Goal: Task Accomplishment & Management: Use online tool/utility

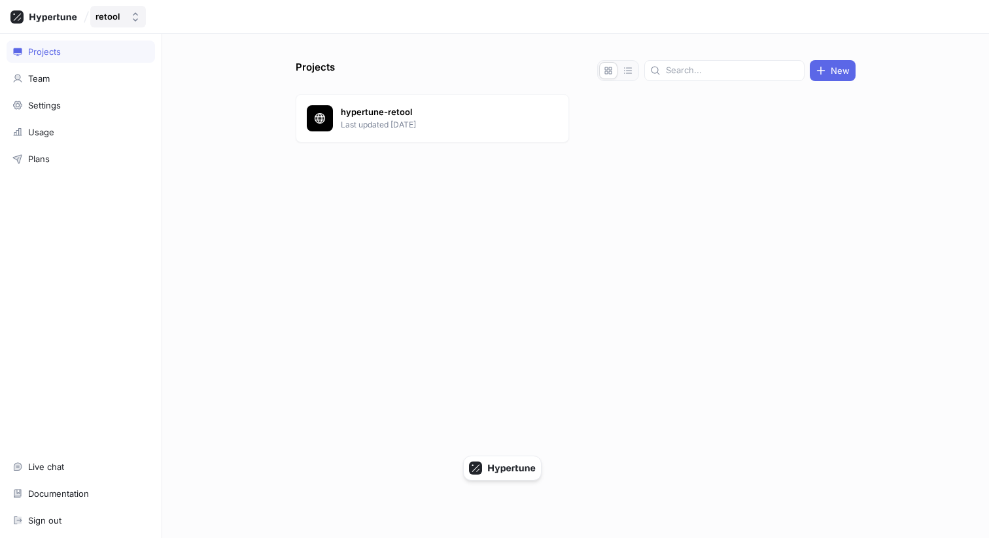
click at [136, 27] on button "retool" at bounding box center [118, 17] width 56 height 22
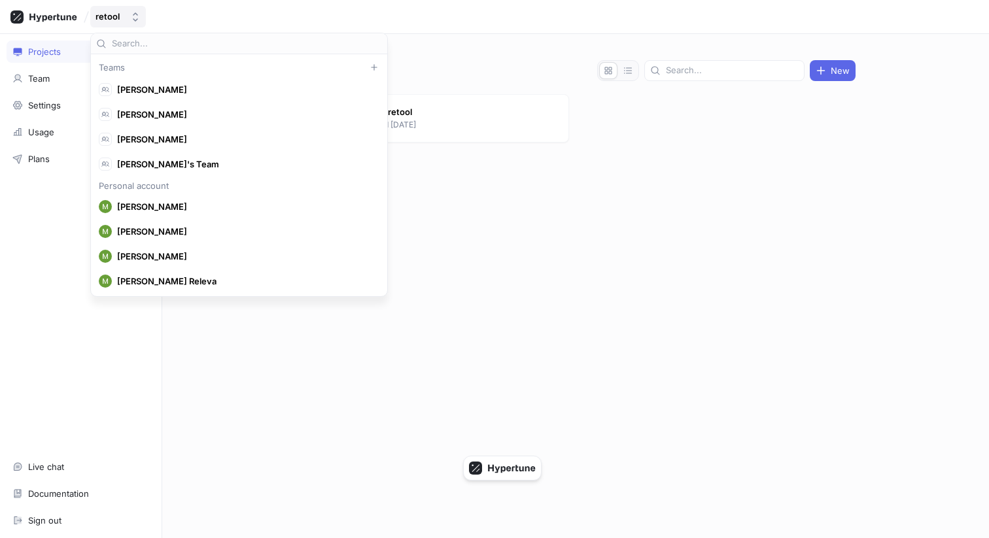
scroll to position [32608, 0]
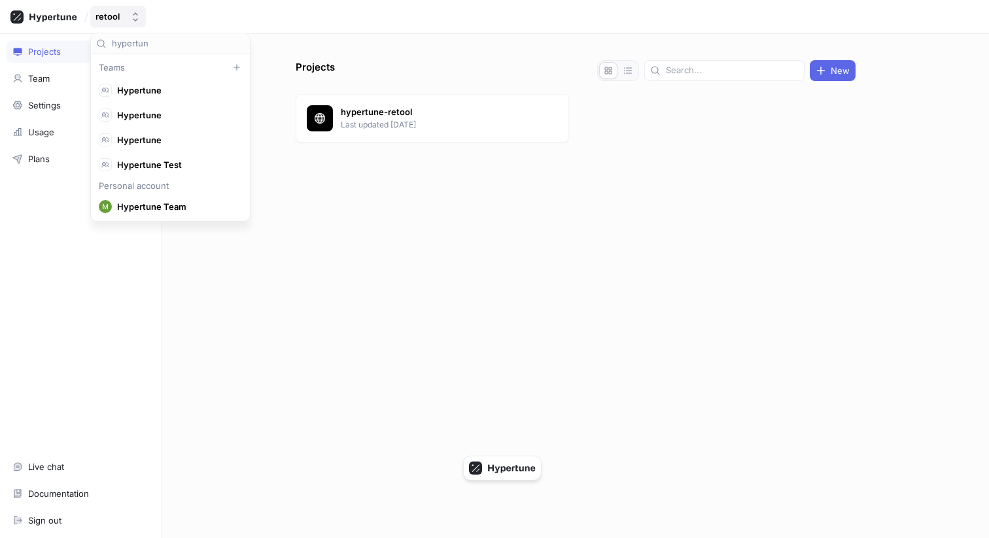
type input "hypertune"
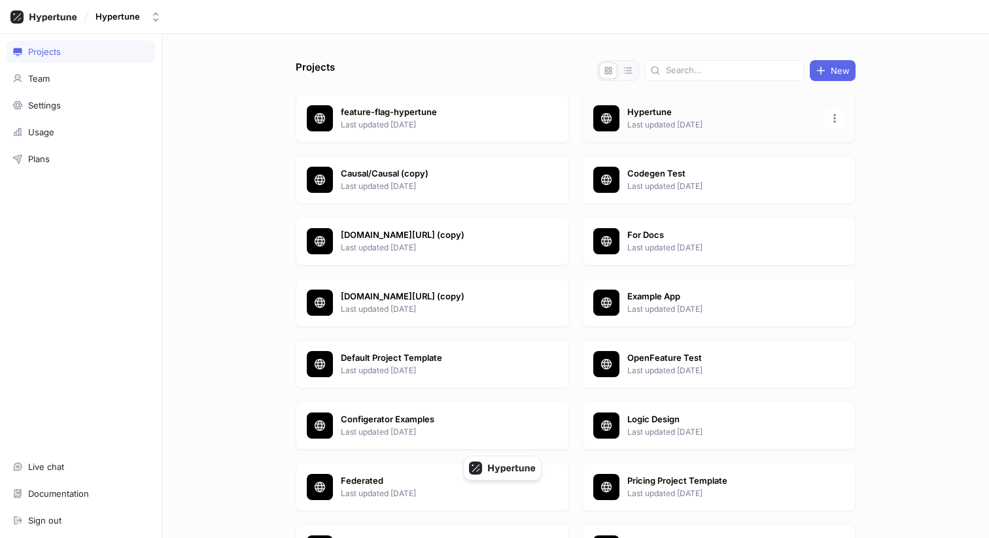
click at [627, 112] on p "Hypertune" at bounding box center [722, 112] width 190 height 13
click at [688, 233] on p "For Docs" at bounding box center [722, 235] width 190 height 13
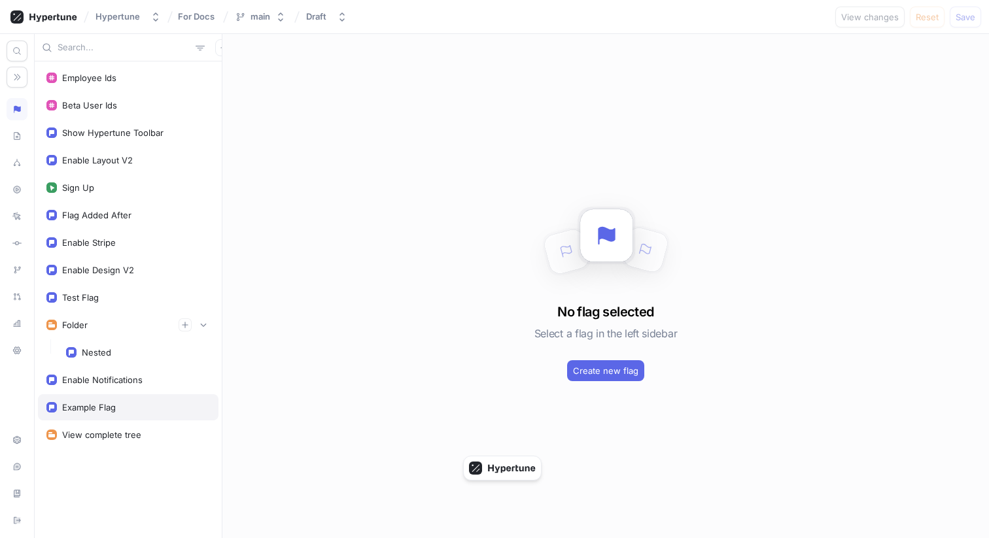
click at [105, 398] on div "Example Flag" at bounding box center [128, 407] width 181 height 26
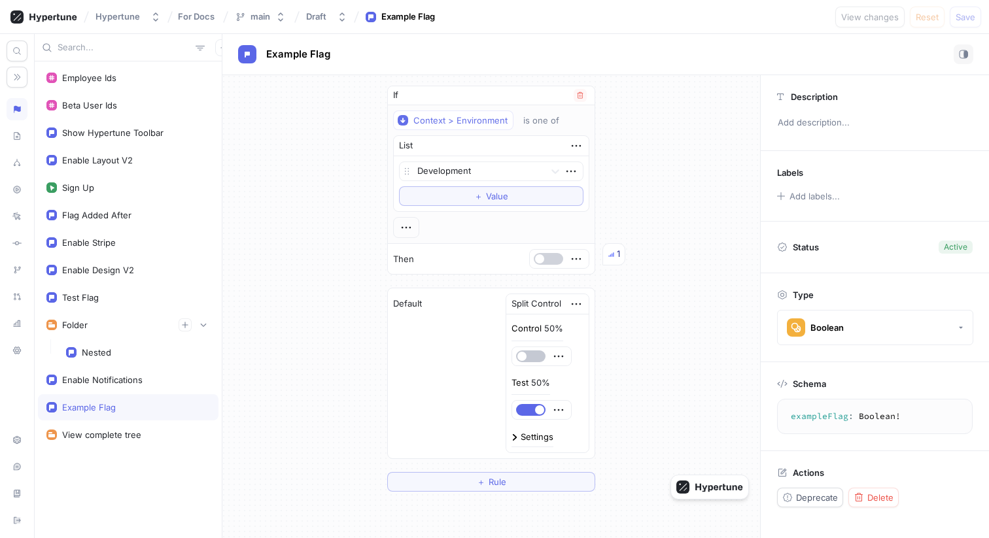
click at [551, 260] on button "button" at bounding box center [548, 259] width 29 height 12
click at [969, 18] on span "Save" at bounding box center [966, 17] width 20 height 8
click at [152, 356] on div "Nested" at bounding box center [138, 352] width 144 height 10
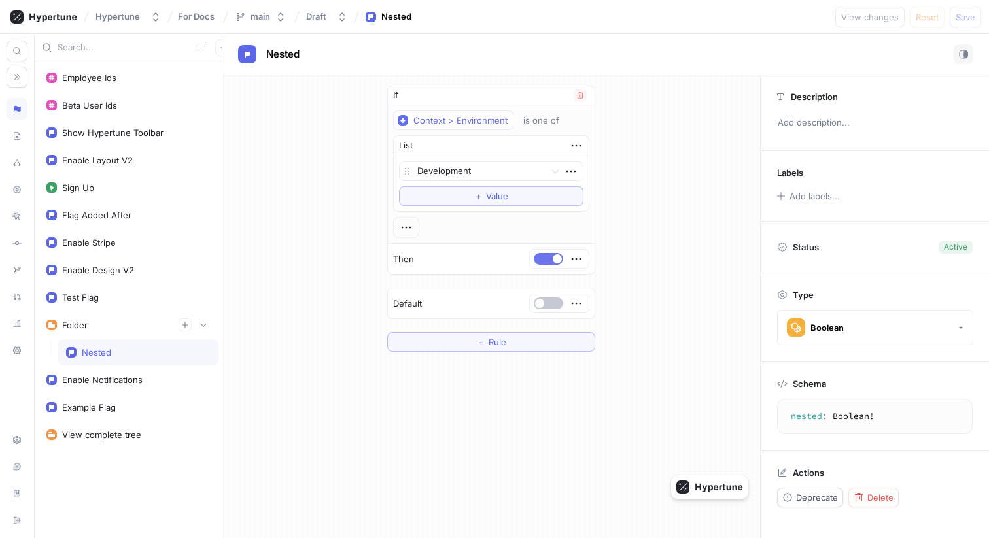
click at [545, 260] on button "button" at bounding box center [548, 259] width 29 height 12
click at [962, 22] on button "Save" at bounding box center [965, 17] width 31 height 21
click at [551, 258] on button "button" at bounding box center [548, 259] width 29 height 12
click at [965, 17] on span "Save" at bounding box center [966, 17] width 20 height 8
click at [112, 405] on div "Example Flag" at bounding box center [89, 407] width 54 height 10
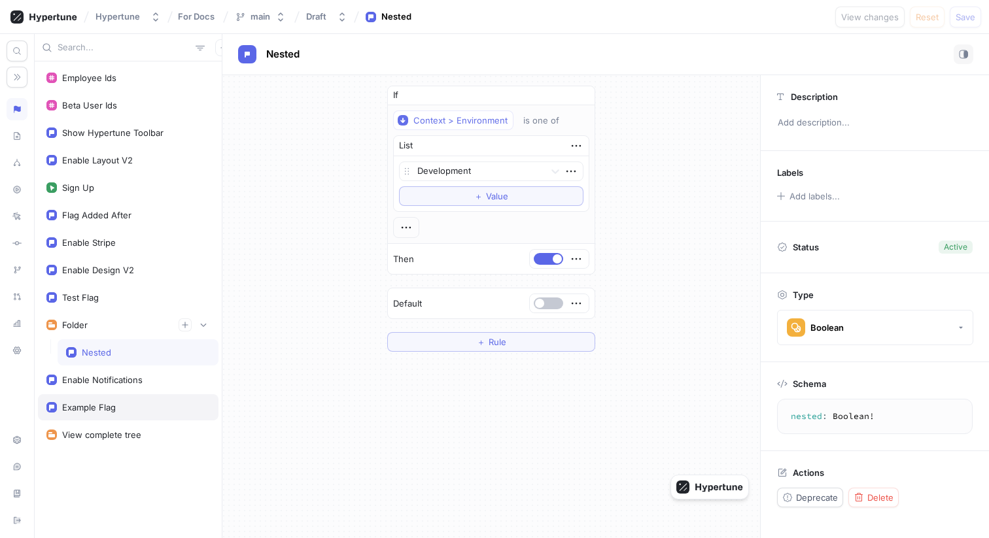
type textarea "exampleFlag: Boolean!"
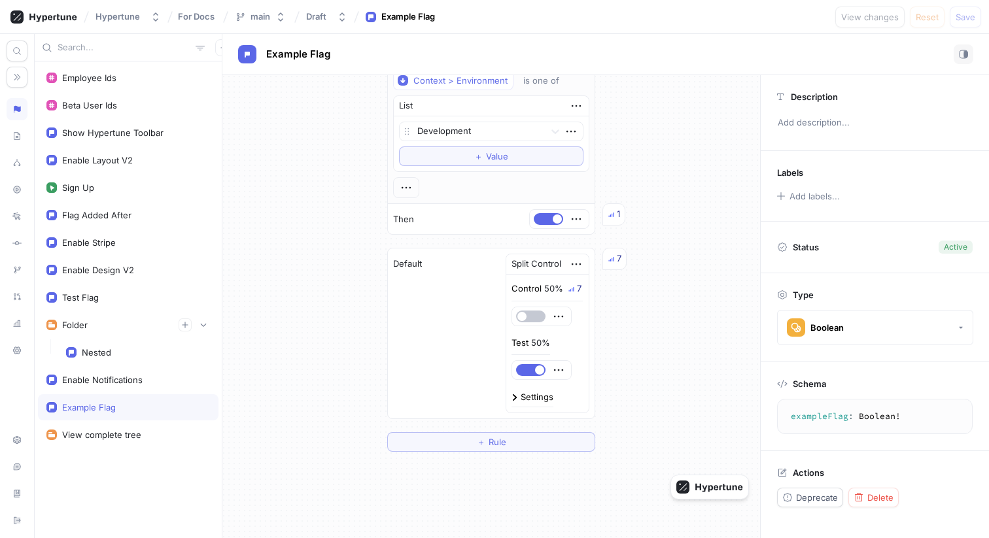
scroll to position [61, 0]
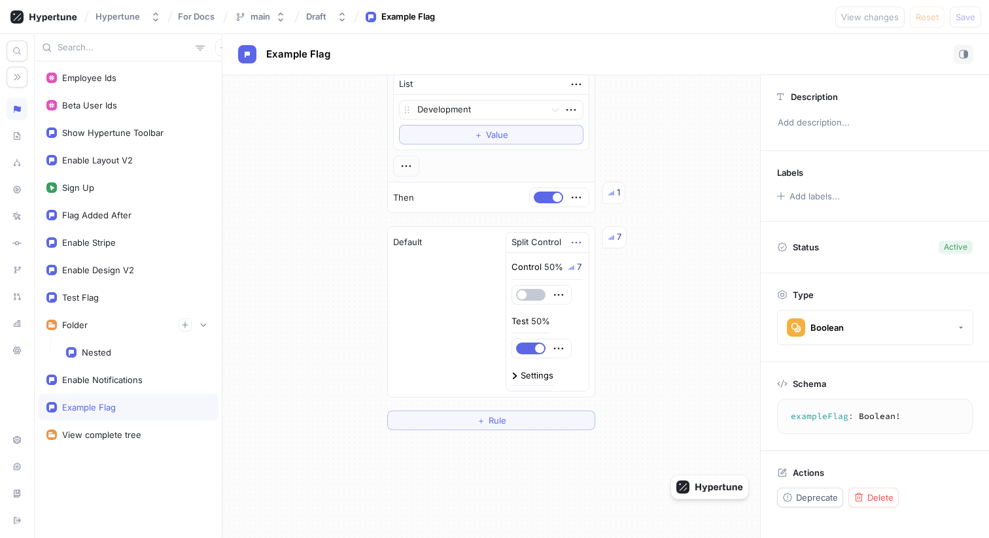
click at [576, 244] on icon "button" at bounding box center [576, 242] width 14 height 14
click at [589, 262] on p "Delete" at bounding box center [602, 266] width 26 height 13
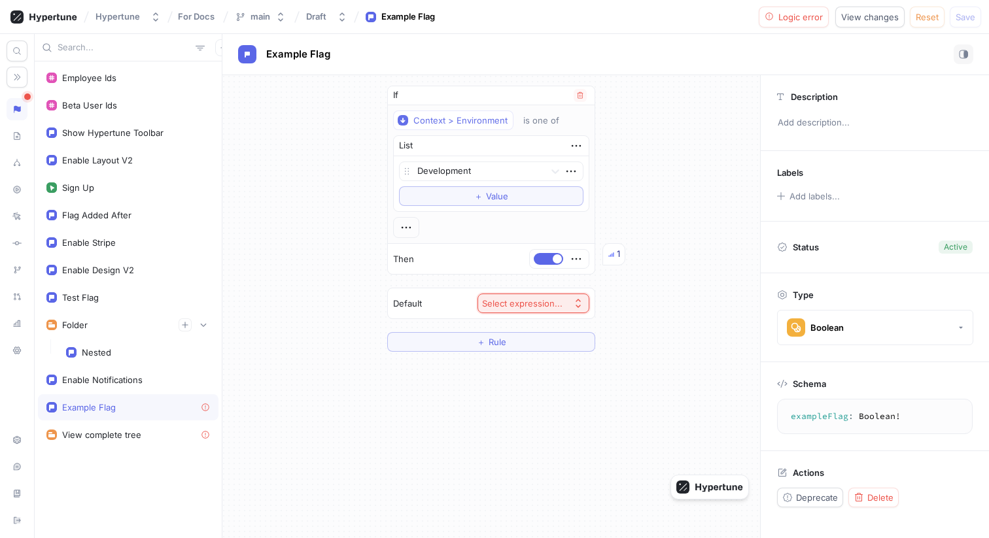
click at [557, 245] on div "Then 1" at bounding box center [491, 259] width 207 height 30
click at [542, 300] on div "Select expression..." at bounding box center [522, 303] width 80 height 11
click at [536, 353] on span "Toggle" at bounding box center [564, 350] width 121 height 11
click at [970, 27] on div "Hypertune For Docs main Draft Example Flag View changes Reset Save" at bounding box center [494, 17] width 989 height 34
click at [970, 17] on span "Save" at bounding box center [966, 17] width 20 height 8
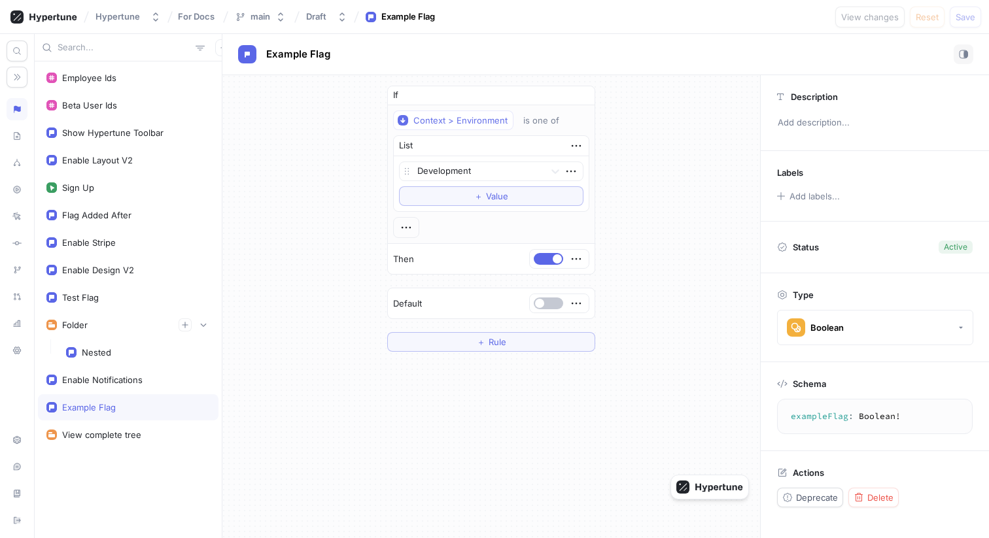
click at [706, 175] on div "If Context > Environment is one of List Development To pick up a draggable item…" at bounding box center [491, 218] width 538 height 287
click at [400, 167] on span at bounding box center [404, 171] width 16 height 44
